Goal: Find specific page/section: Find specific page/section

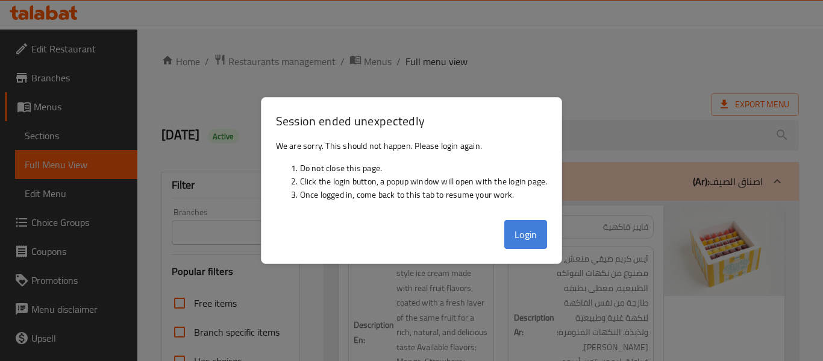
click at [531, 239] on button "Login" at bounding box center [525, 234] width 43 height 29
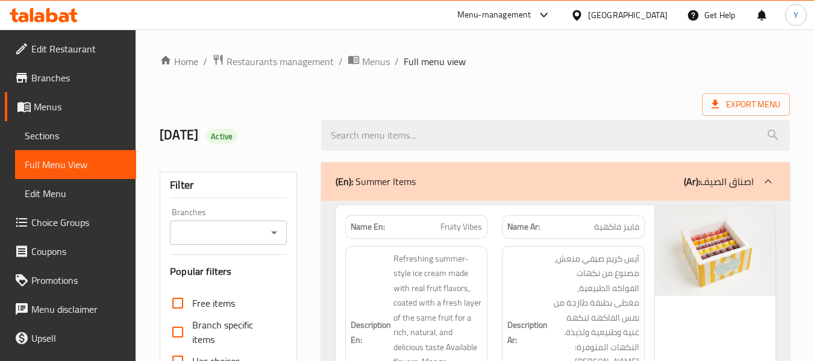
click at [646, 15] on div "Kuwait" at bounding box center [628, 14] width 80 height 13
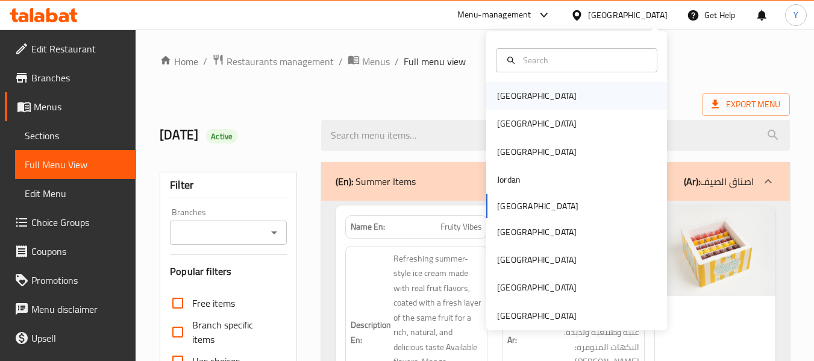
click at [531, 96] on div "Bahrain" at bounding box center [576, 96] width 181 height 28
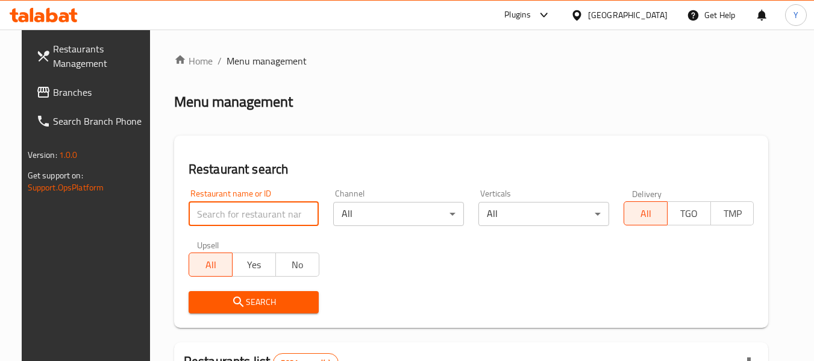
click at [298, 208] on input "search" at bounding box center [254, 214] width 131 height 24
paste input "Food Lab"
type input "Food Lab"
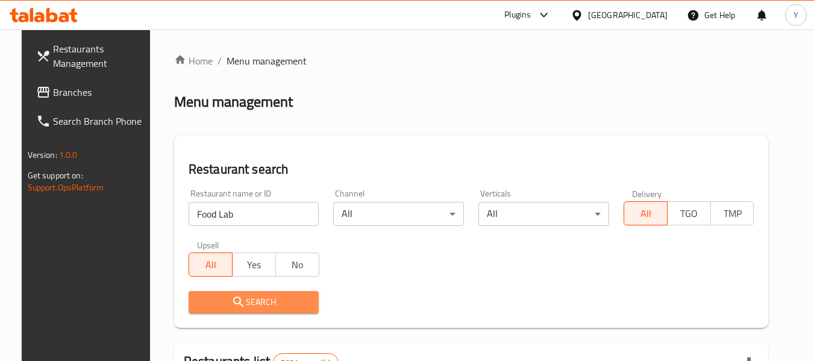
click at [278, 298] on span "Search" at bounding box center [253, 302] width 111 height 15
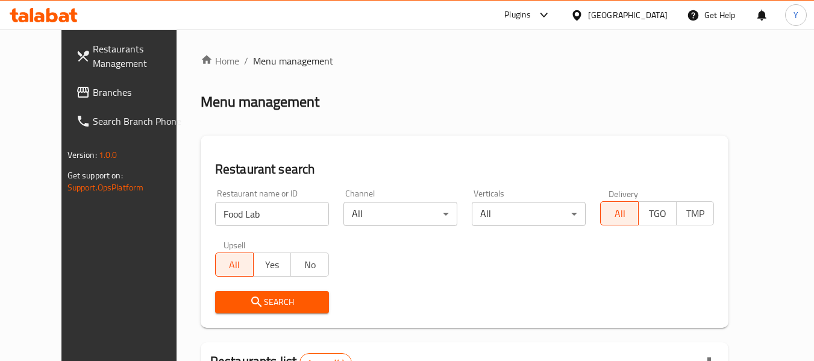
scroll to position [166, 0]
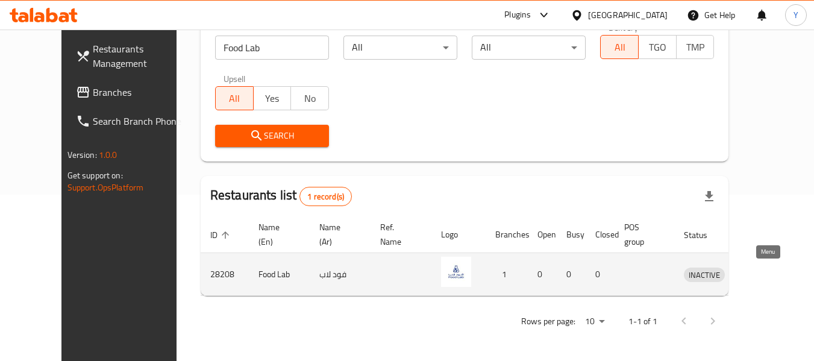
click at [758, 277] on icon "enhanced table" at bounding box center [756, 274] width 14 height 14
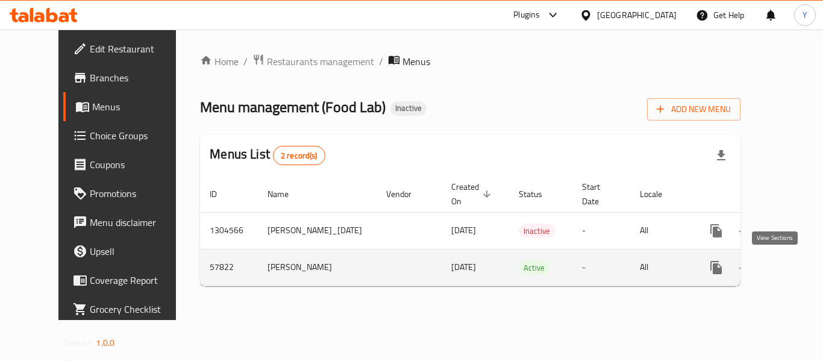
click at [796, 264] on icon "enhanced table" at bounding box center [803, 267] width 14 height 14
